Goal: Navigation & Orientation: Find specific page/section

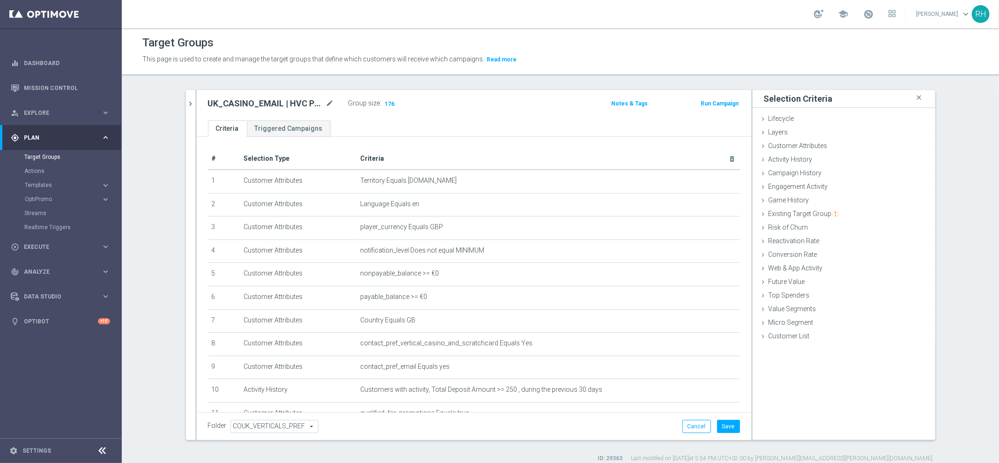
scroll to position [77, 0]
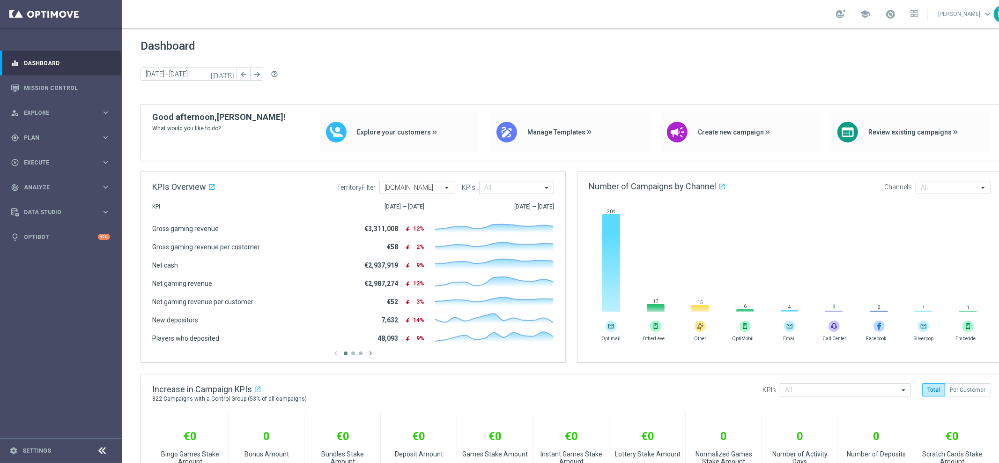
click at [606, 84] on div "Dashboard [DATE] [DATE] - [DATE] arrow_back arrow_forward help_outline" at bounding box center [570, 71] width 861 height 65
click at [81, 93] on link "Mission Control" at bounding box center [67, 87] width 86 height 25
